Goal: Obtain resource: Download file/media

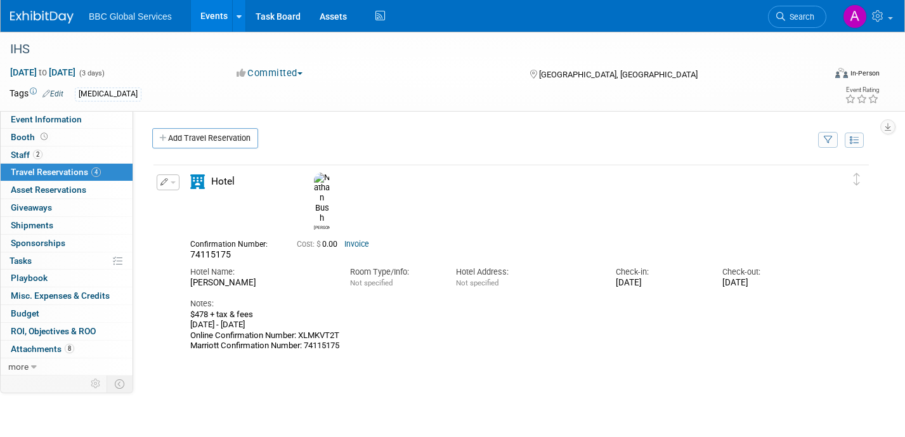
click at [42, 11] on img at bounding box center [41, 17] width 63 height 13
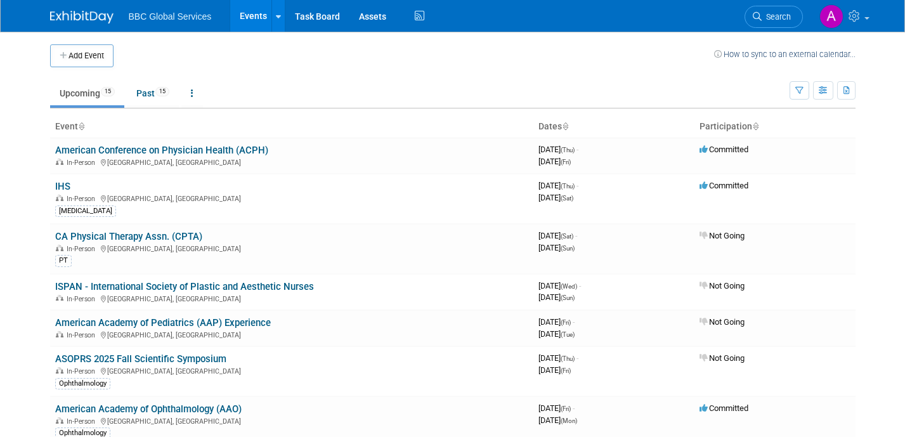
click at [240, 16] on link "Events" at bounding box center [253, 16] width 46 height 32
click at [169, 199] on div "In-Person [GEOGRAPHIC_DATA], [GEOGRAPHIC_DATA]" at bounding box center [291, 198] width 473 height 10
click at [77, 207] on div "[MEDICAL_DATA]" at bounding box center [85, 210] width 61 height 11
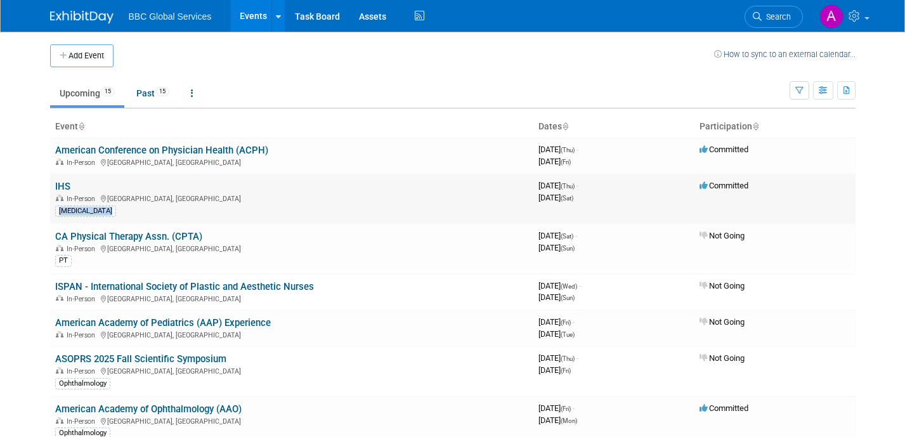
click at [77, 207] on div "[MEDICAL_DATA]" at bounding box center [85, 210] width 61 height 11
click at [157, 209] on div "[MEDICAL_DATA]" at bounding box center [291, 209] width 473 height 13
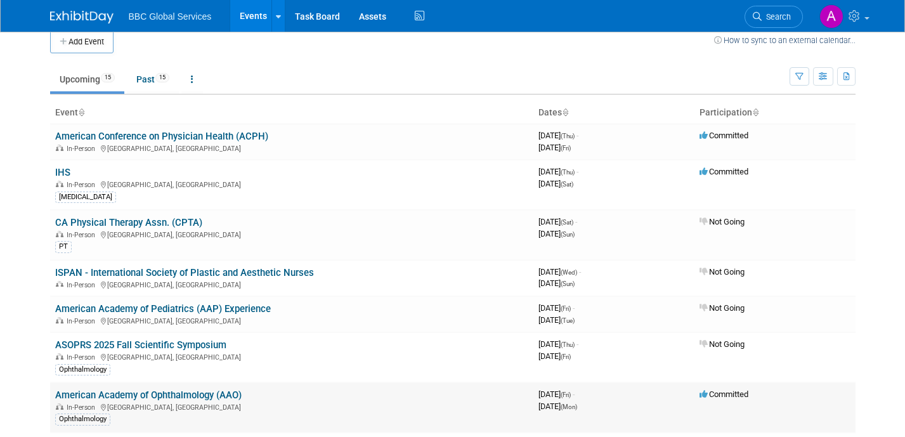
scroll to position [6, 0]
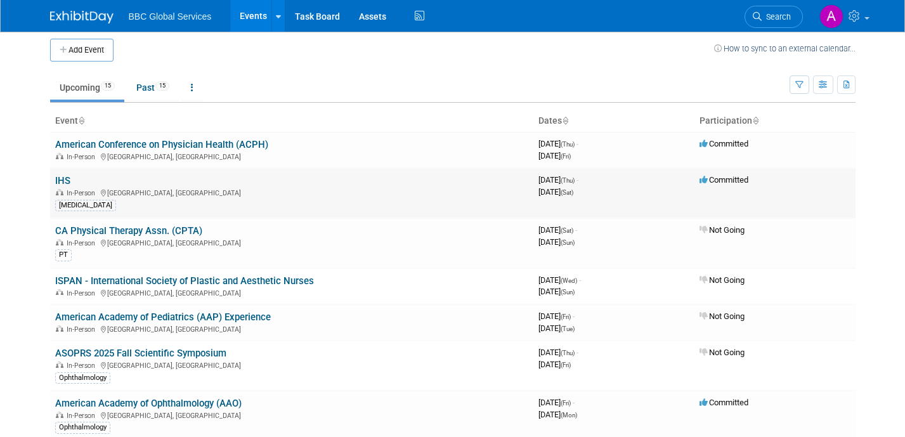
click at [60, 175] on link "IHS" at bounding box center [62, 180] width 15 height 11
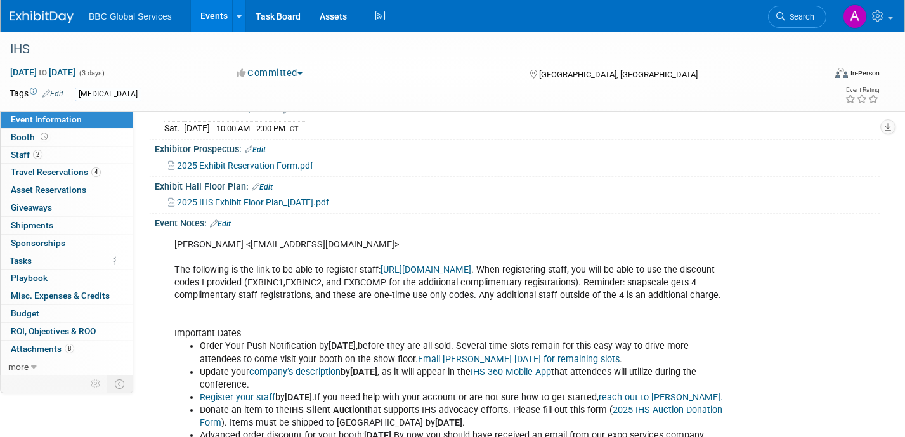
scroll to position [250, 0]
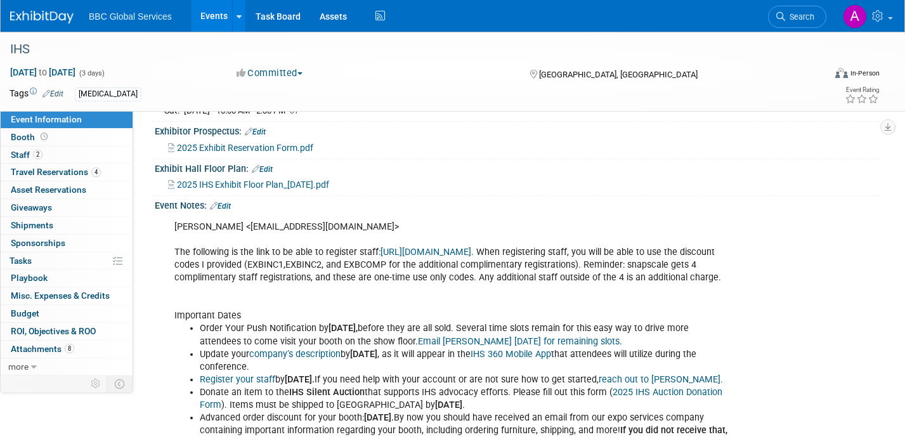
click at [276, 190] on span "2025 IHS Exhibit Floor Plan_08-04-25.pdf" at bounding box center [253, 184] width 152 height 10
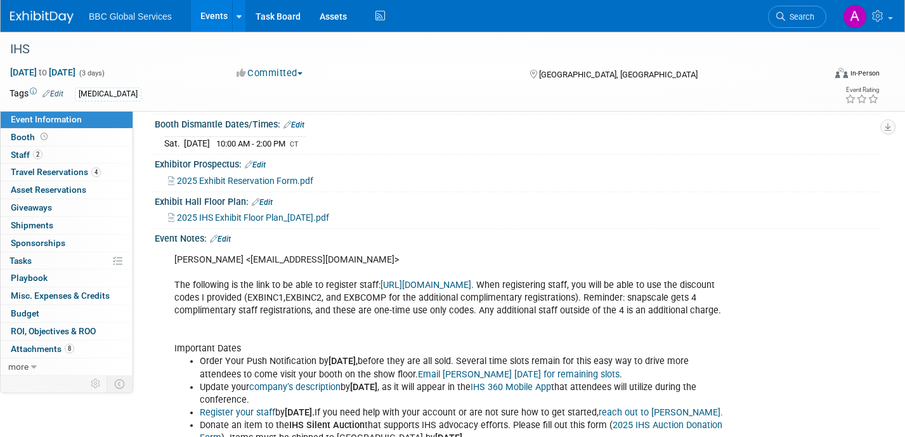
scroll to position [211, 0]
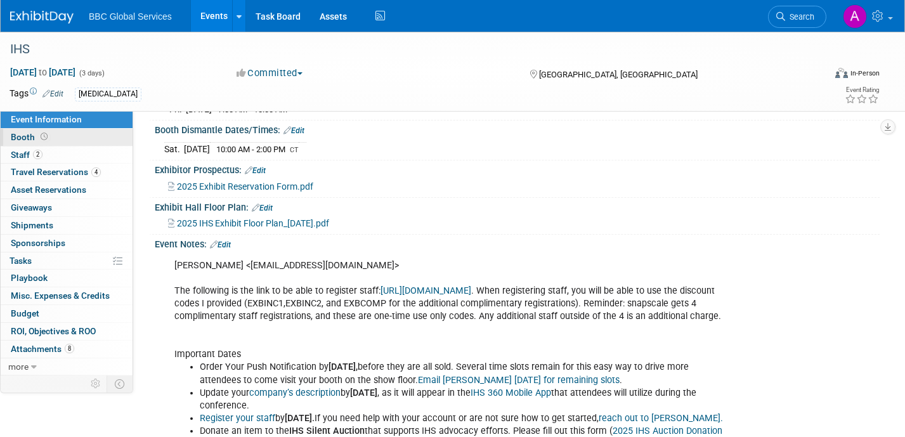
click at [60, 144] on link "Booth" at bounding box center [67, 137] width 132 height 17
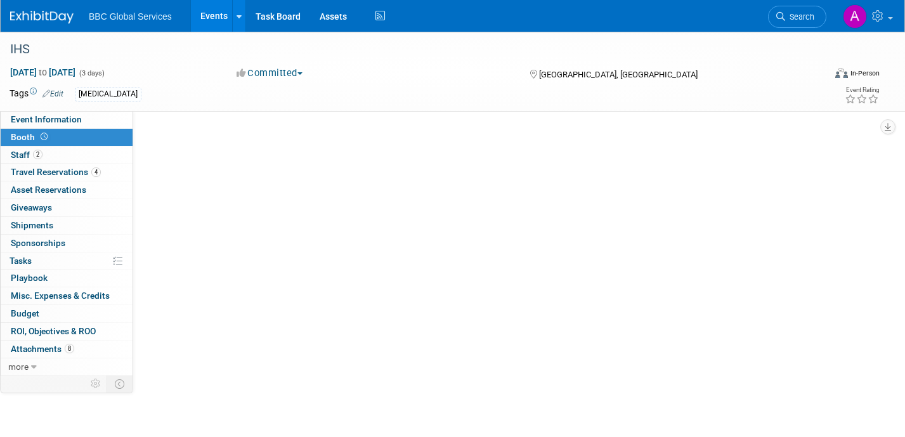
scroll to position [0, 0]
